Goal: Use online tool/utility: Utilize a website feature to perform a specific function

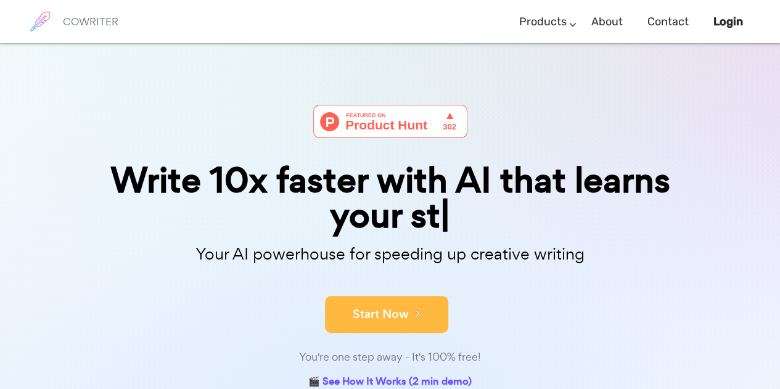
click at [423, 303] on button "Start Now" at bounding box center [386, 314] width 123 height 37
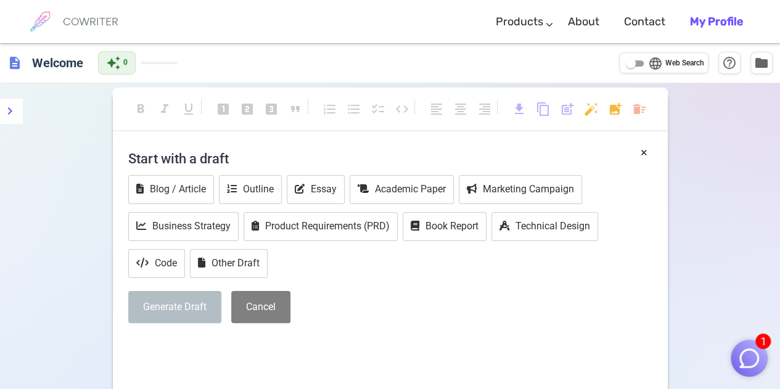
click at [189, 154] on h4 "Start with a draft" at bounding box center [390, 159] width 524 height 30
click at [283, 151] on h4 "Start with a draft" at bounding box center [390, 159] width 524 height 30
click at [208, 155] on h4 "Start with a draft" at bounding box center [390, 159] width 524 height 30
click at [643, 151] on button "×" at bounding box center [643, 153] width 7 height 18
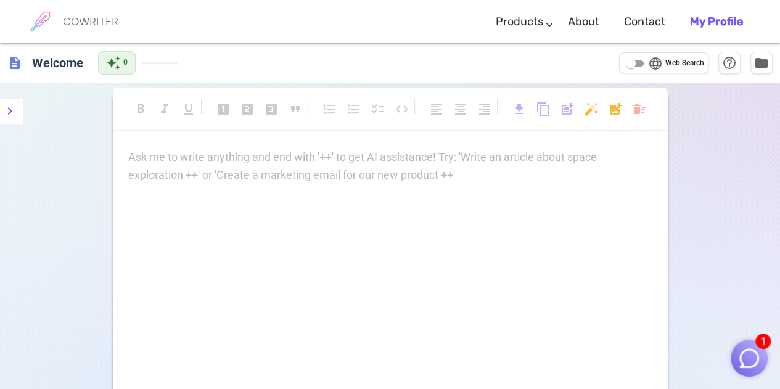
click at [214, 156] on p "Ask me to write anything and end with '++' to get AI assistance! Try: 'Write an…" at bounding box center [390, 158] width 524 height 18
